Goal: Find specific page/section: Find specific page/section

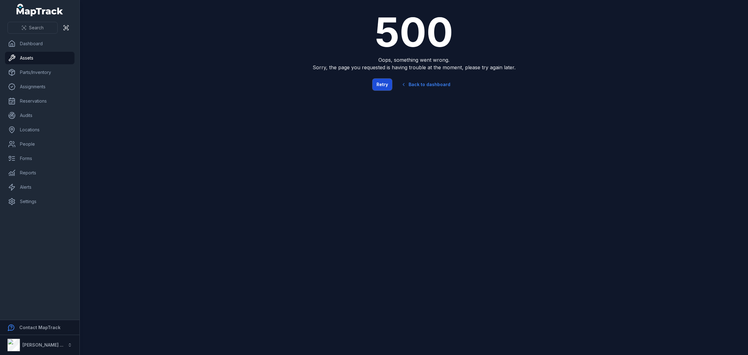
click at [387, 85] on button "Retry" at bounding box center [383, 85] width 20 height 12
click at [26, 57] on link "Assets" at bounding box center [40, 58] width 70 height 12
click at [32, 130] on link "Locations" at bounding box center [40, 129] width 70 height 12
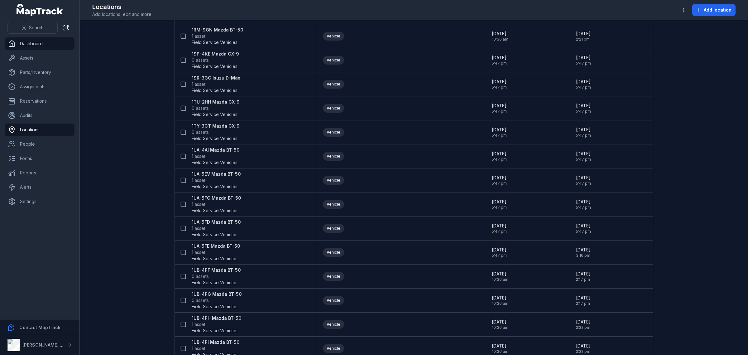
scroll to position [234, 0]
click at [37, 25] on span "Search" at bounding box center [36, 28] width 15 height 6
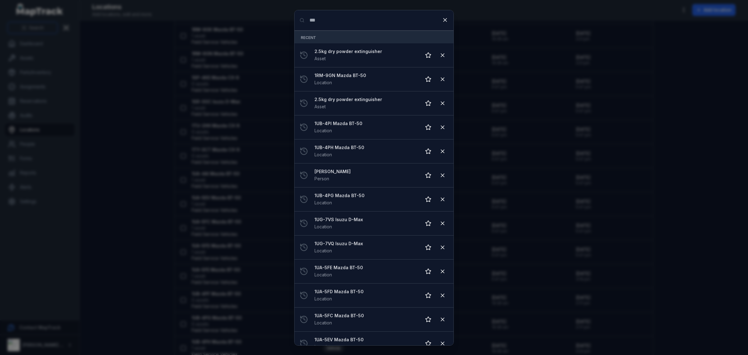
type input "***"
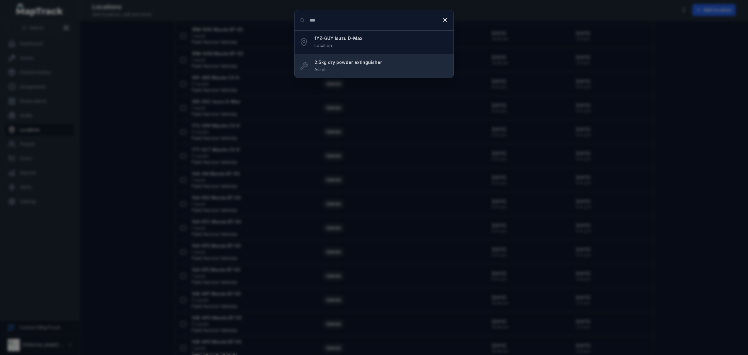
click at [365, 70] on div "2.5kg dry powder extinguisher Asset" at bounding box center [382, 66] width 134 height 14
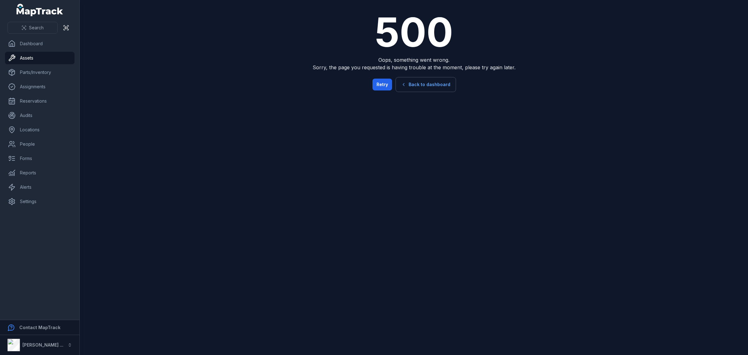
click at [435, 84] on link "Back to dashboard" at bounding box center [426, 84] width 60 height 14
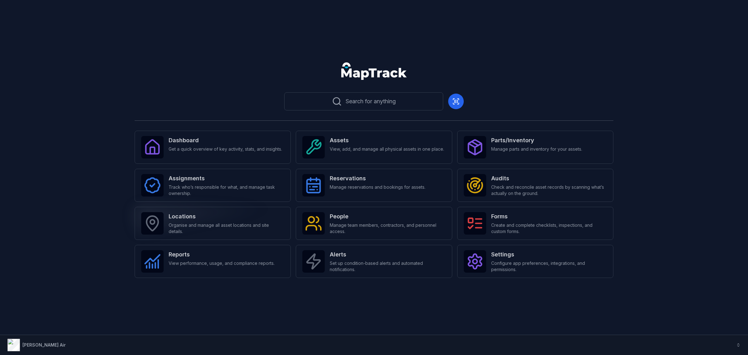
click at [240, 222] on span "Organise and manage all asset locations and site details." at bounding box center [227, 228] width 116 height 12
